Goal: Transaction & Acquisition: Book appointment/travel/reservation

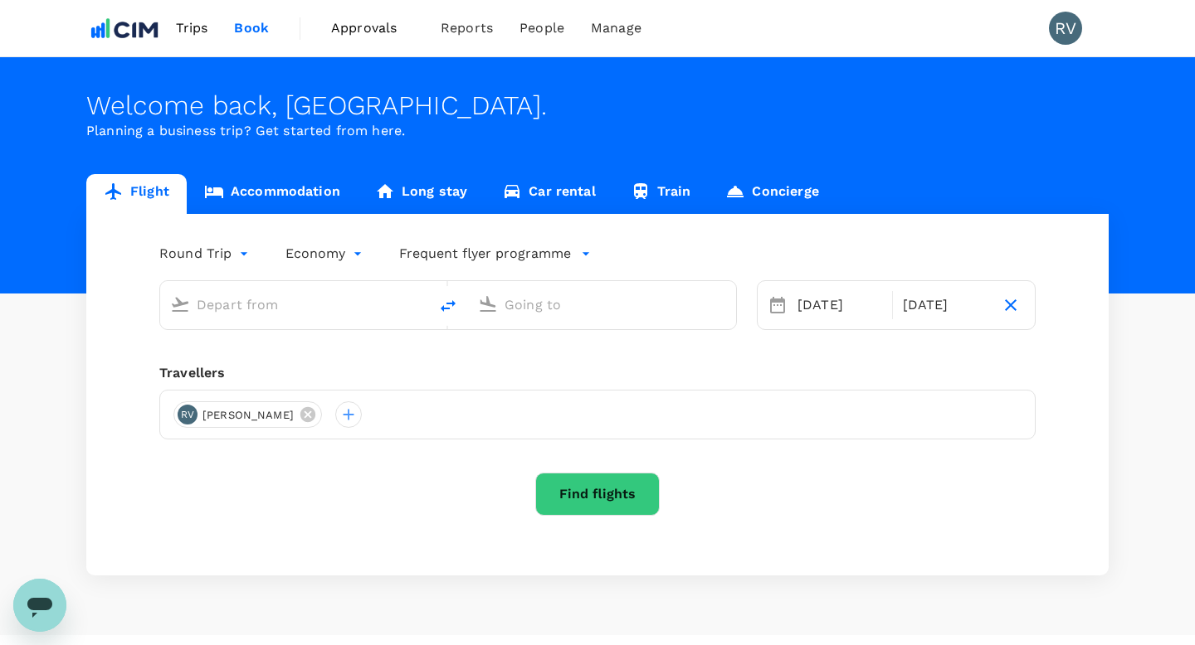
type input "Melbourne (MEL)"
type input "Sydney Kingsford Smith Airport (SYD)"
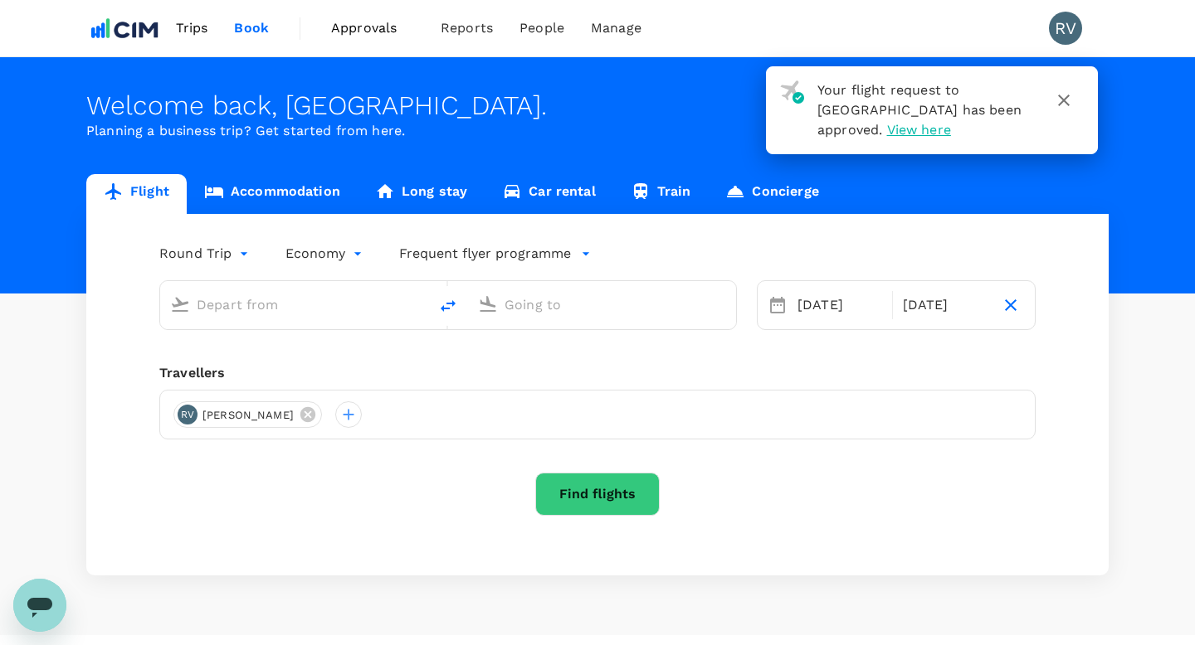
type input "Melbourne (MEL)"
type input "Sydney Kingsford Smith Airport (SYD)"
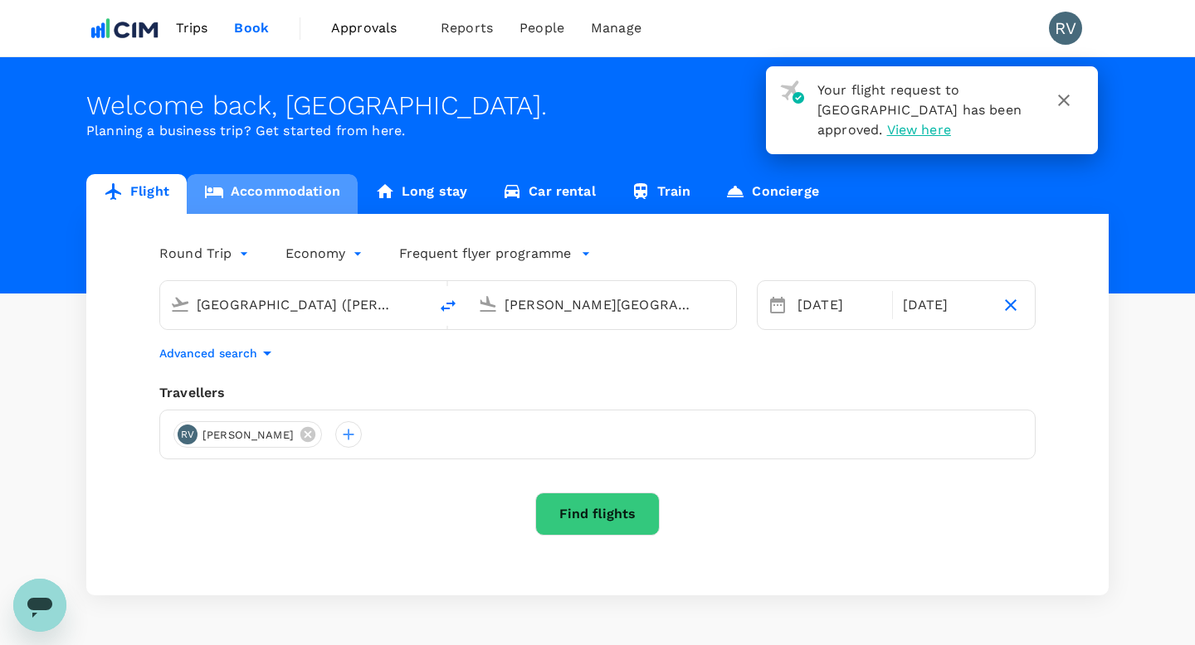
click at [301, 193] on link "Accommodation" at bounding box center [272, 194] width 171 height 40
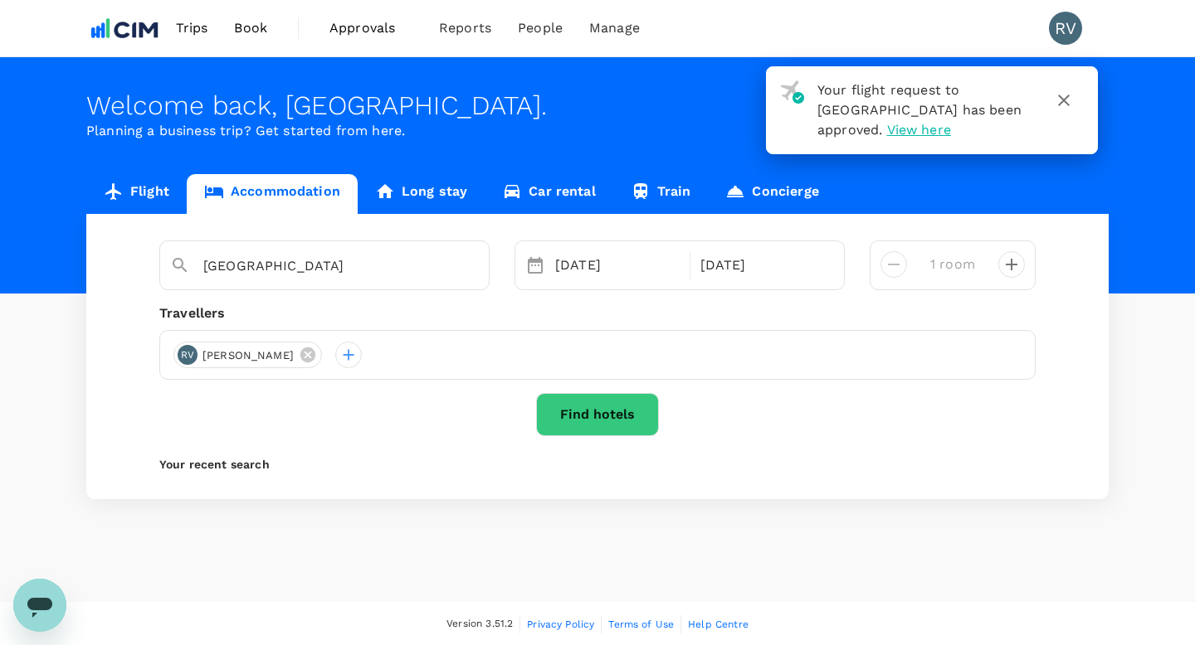
click at [567, 410] on button "Find hotels" at bounding box center [597, 414] width 123 height 43
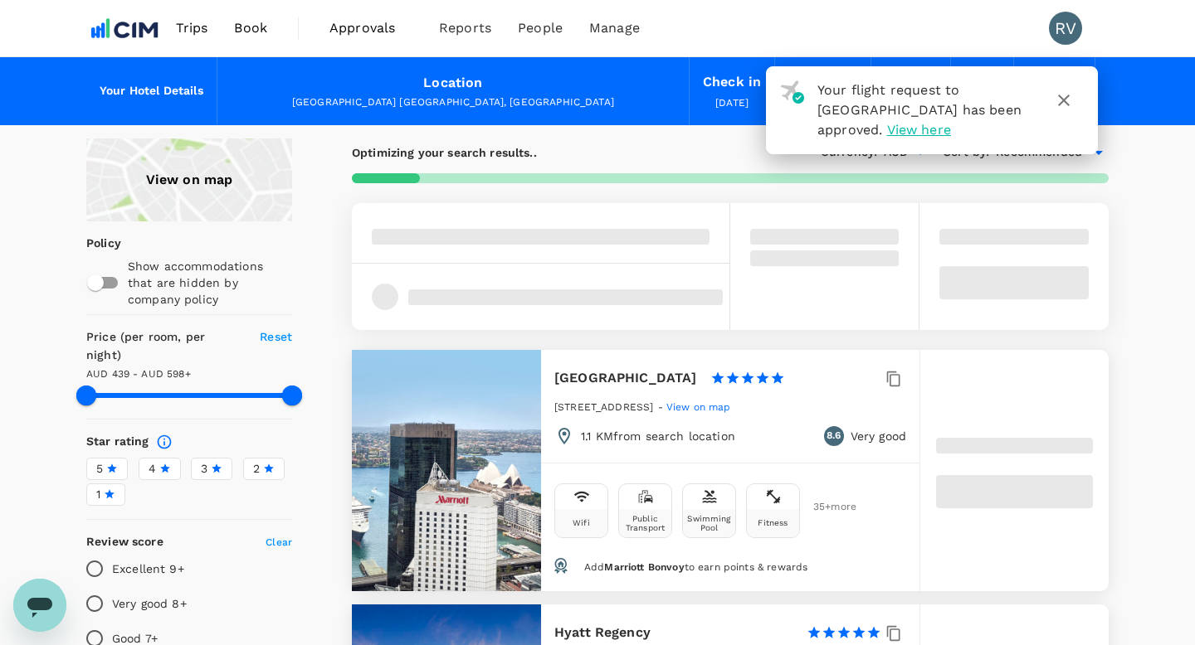
type input "597.48"
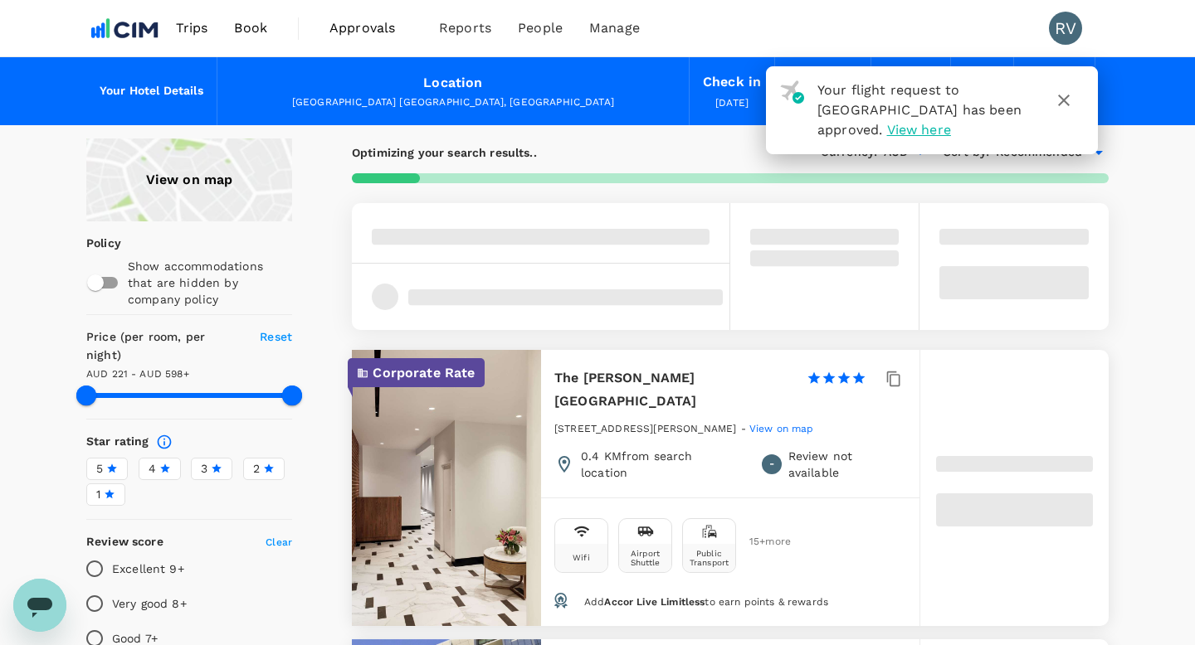
type input "221.48"
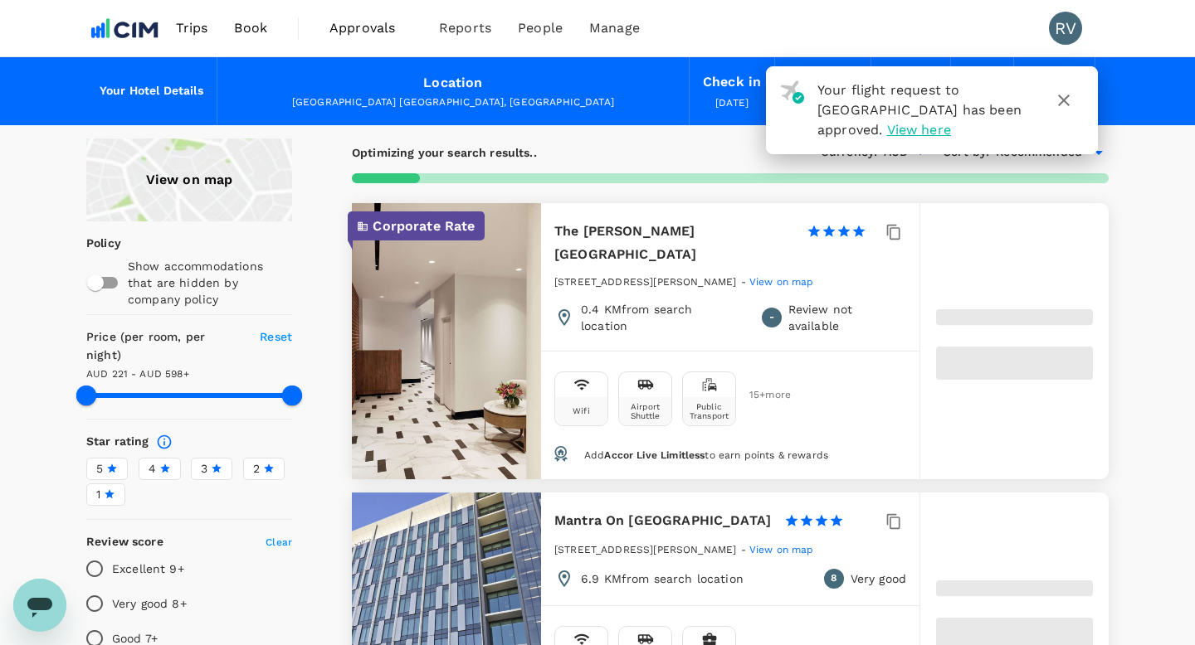
type input "597.79"
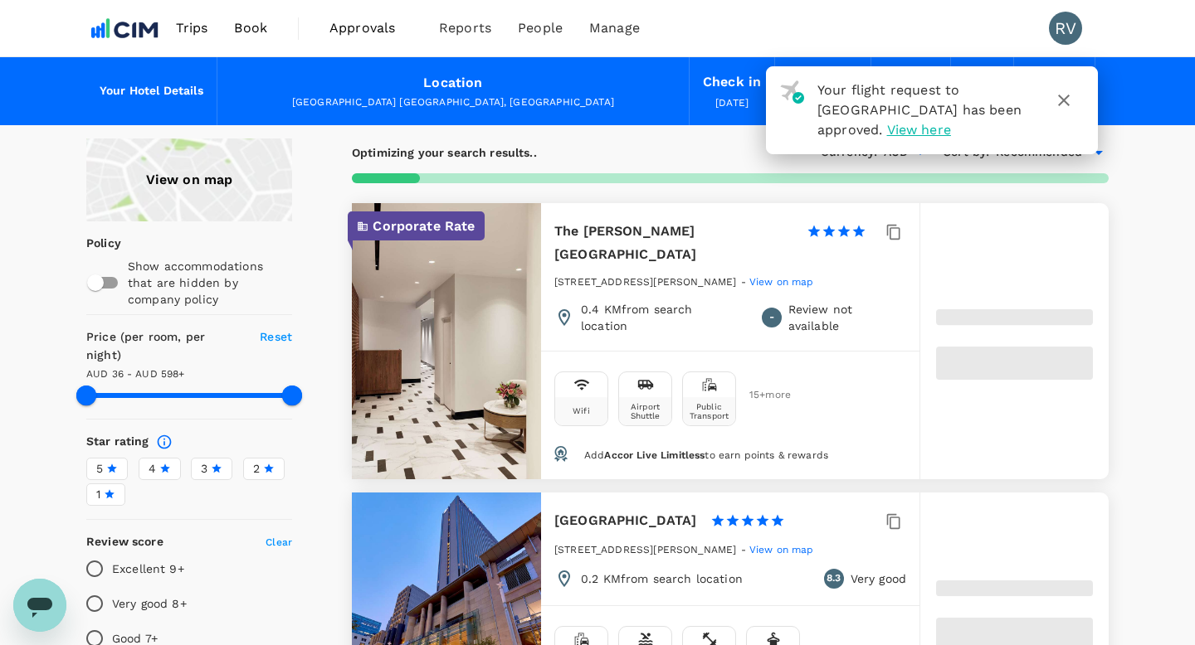
type input "35.79"
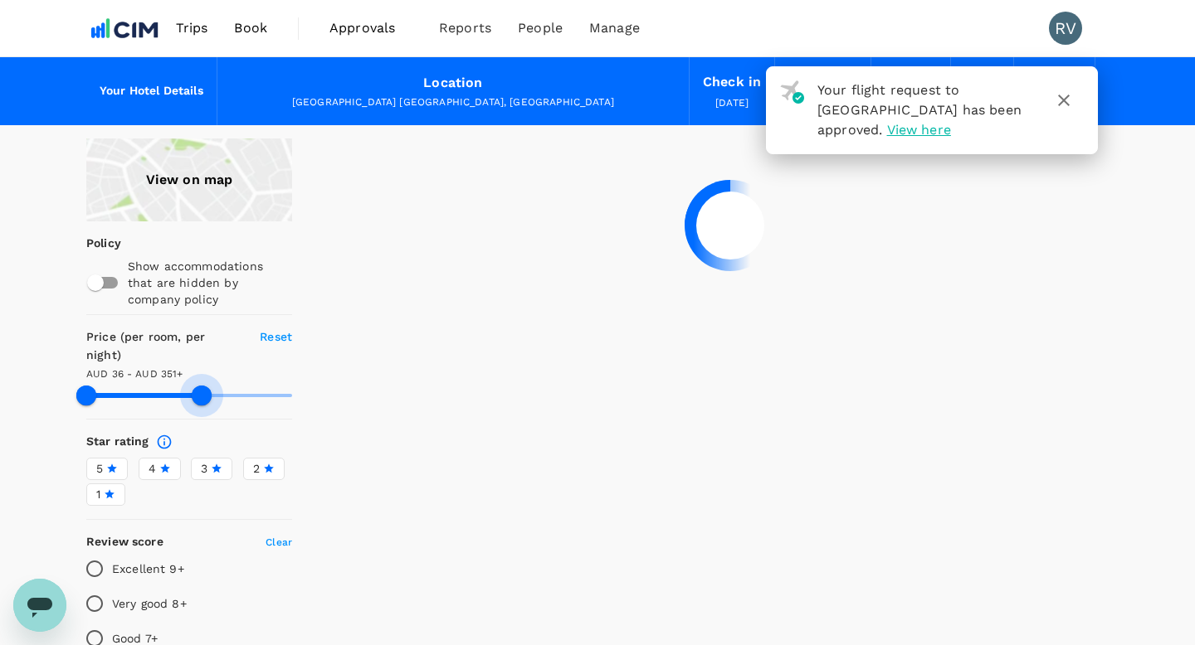
drag, startPoint x: 295, startPoint y: 380, endPoint x: 202, endPoint y: 374, distance: 93.9
click at [202, 386] on span at bounding box center [202, 396] width 20 height 20
click at [1062, 98] on icon "button" at bounding box center [1064, 101] width 12 height 12
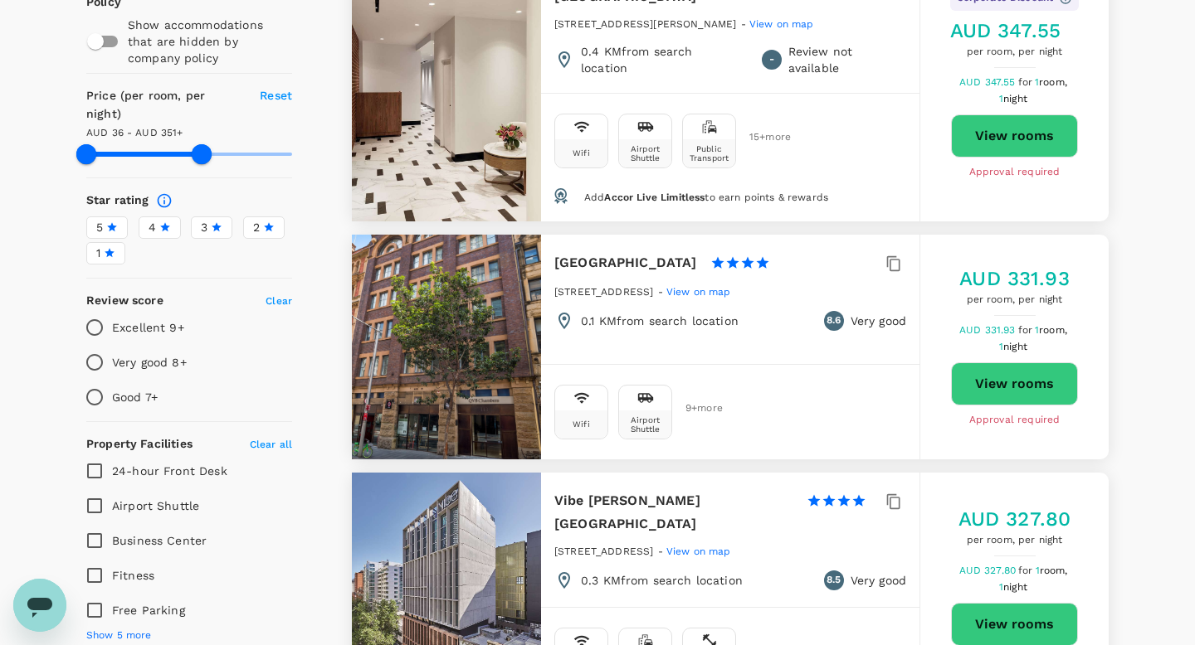
scroll to position [165, 0]
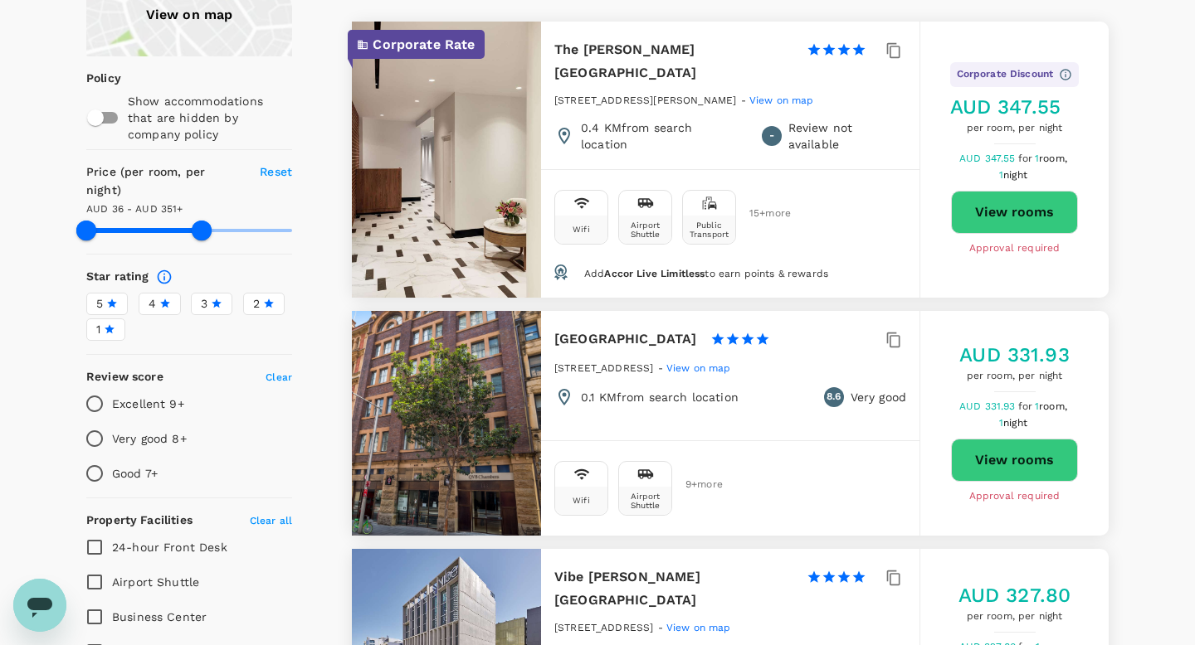
click at [180, 17] on div "View on map" at bounding box center [189, 14] width 206 height 83
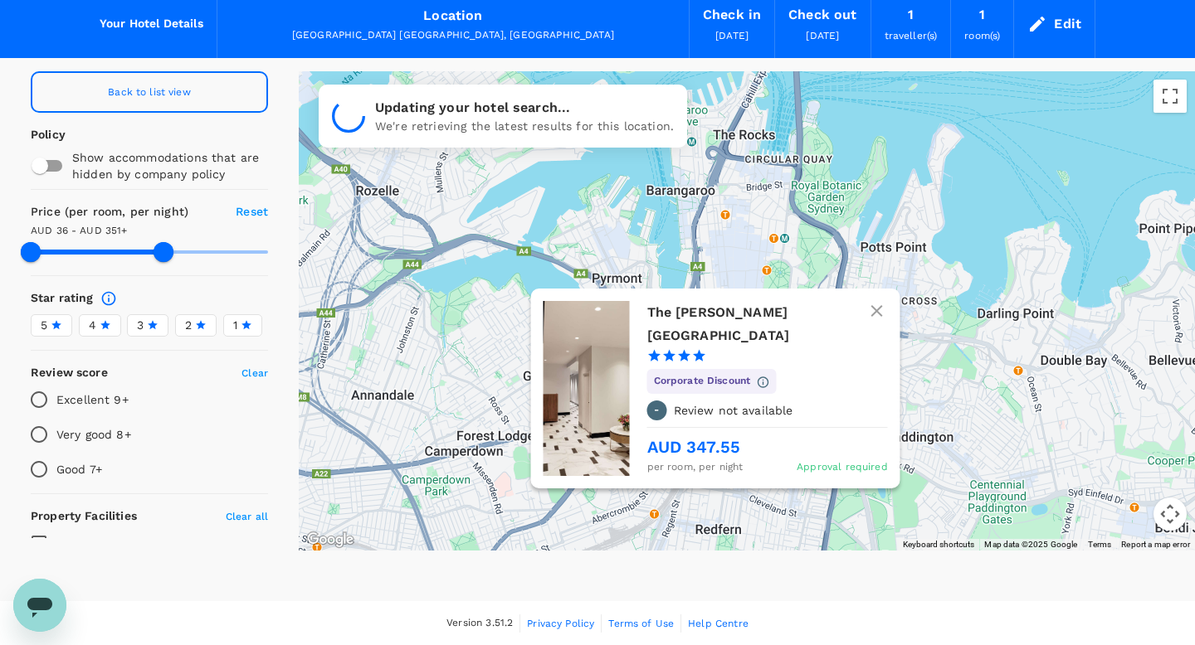
drag, startPoint x: 750, startPoint y: 353, endPoint x: 718, endPoint y: 296, distance: 65.8
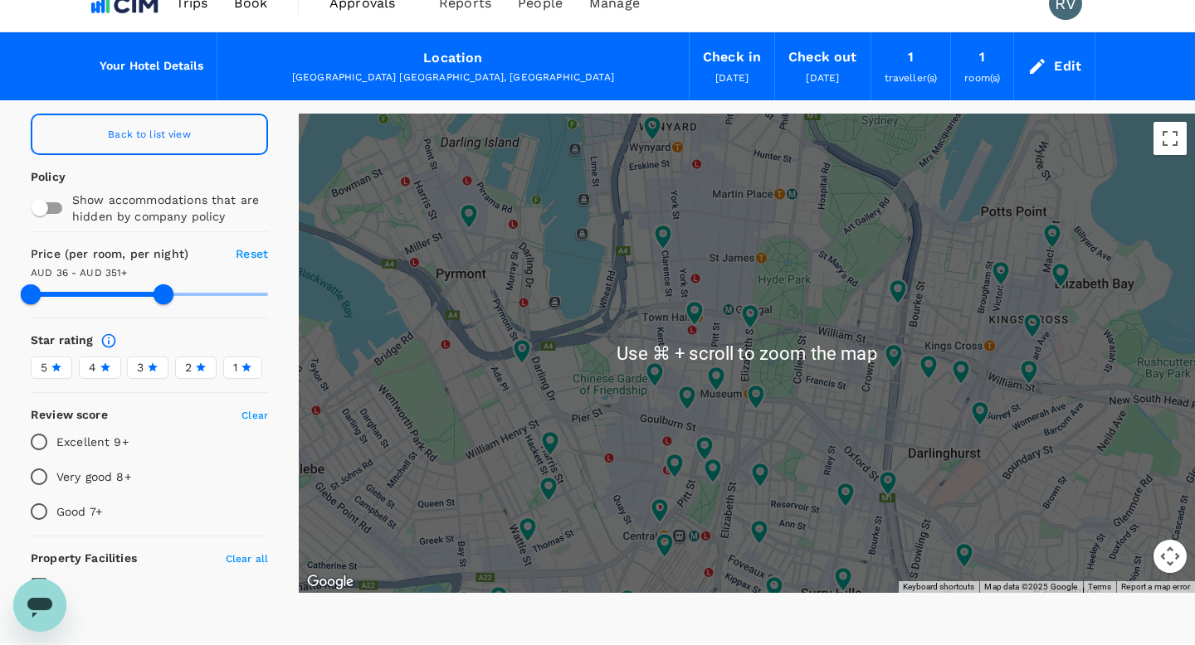
scroll to position [23, 0]
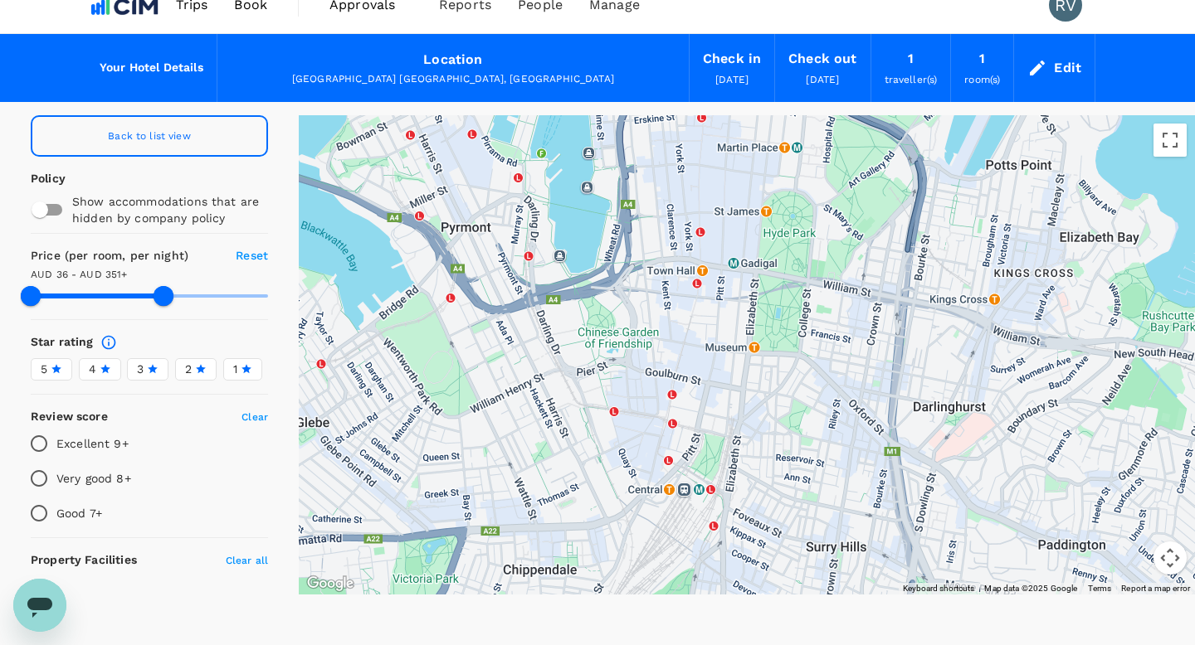
drag, startPoint x: 795, startPoint y: 415, endPoint x: 800, endPoint y: 365, distance: 50.0
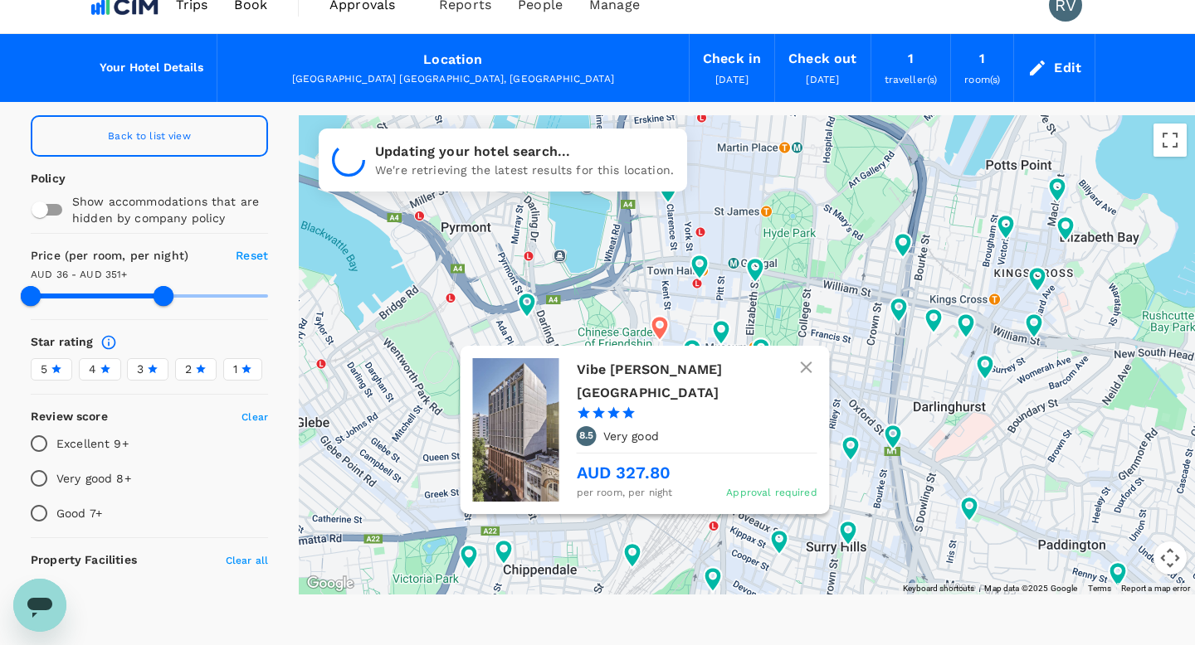
click at [654, 319] on icon at bounding box center [659, 328] width 17 height 25
type input "350.79"
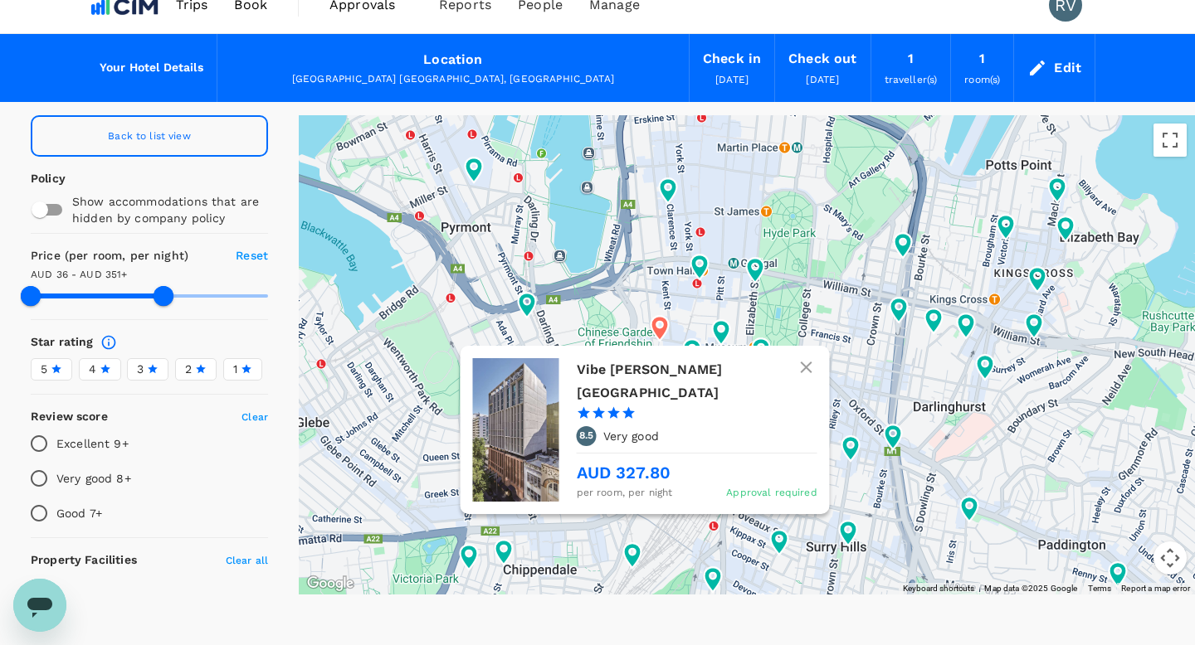
click at [639, 372] on h6 "Vibe [PERSON_NAME][GEOGRAPHIC_DATA]" at bounding box center [690, 381] width 227 height 46
